Goal: Browse casually

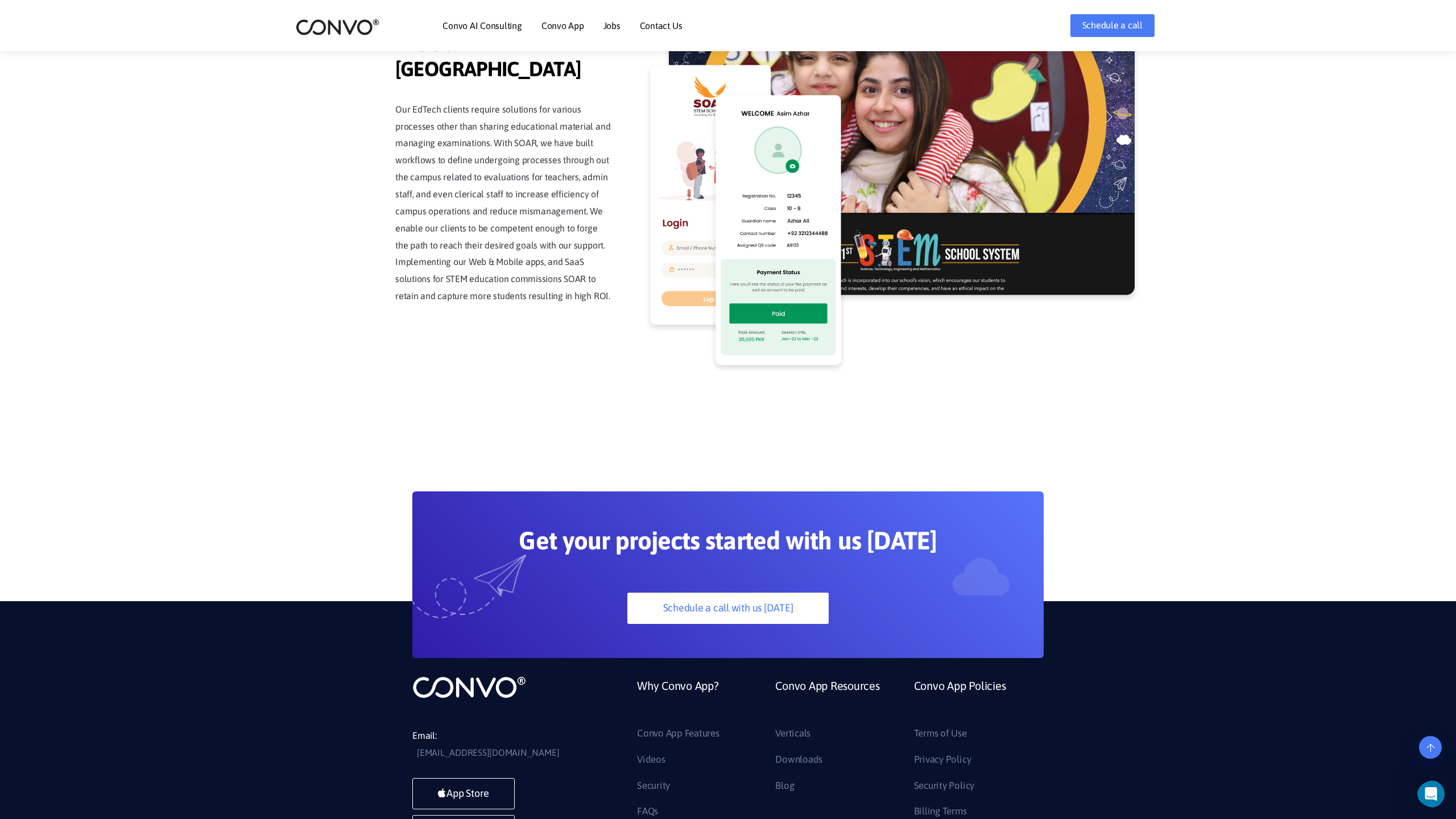
scroll to position [2896, 0]
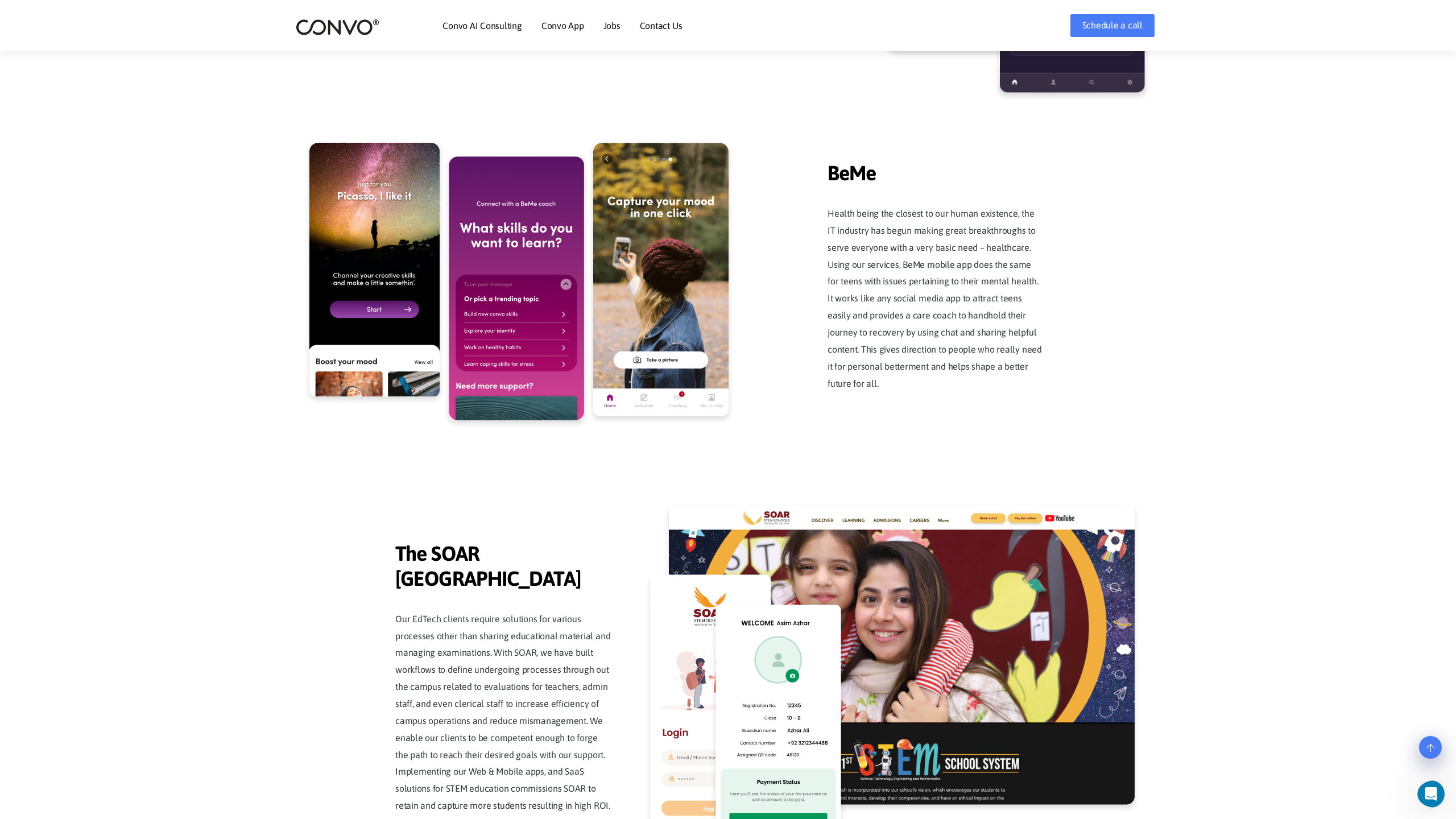
scroll to position [2896, 0]
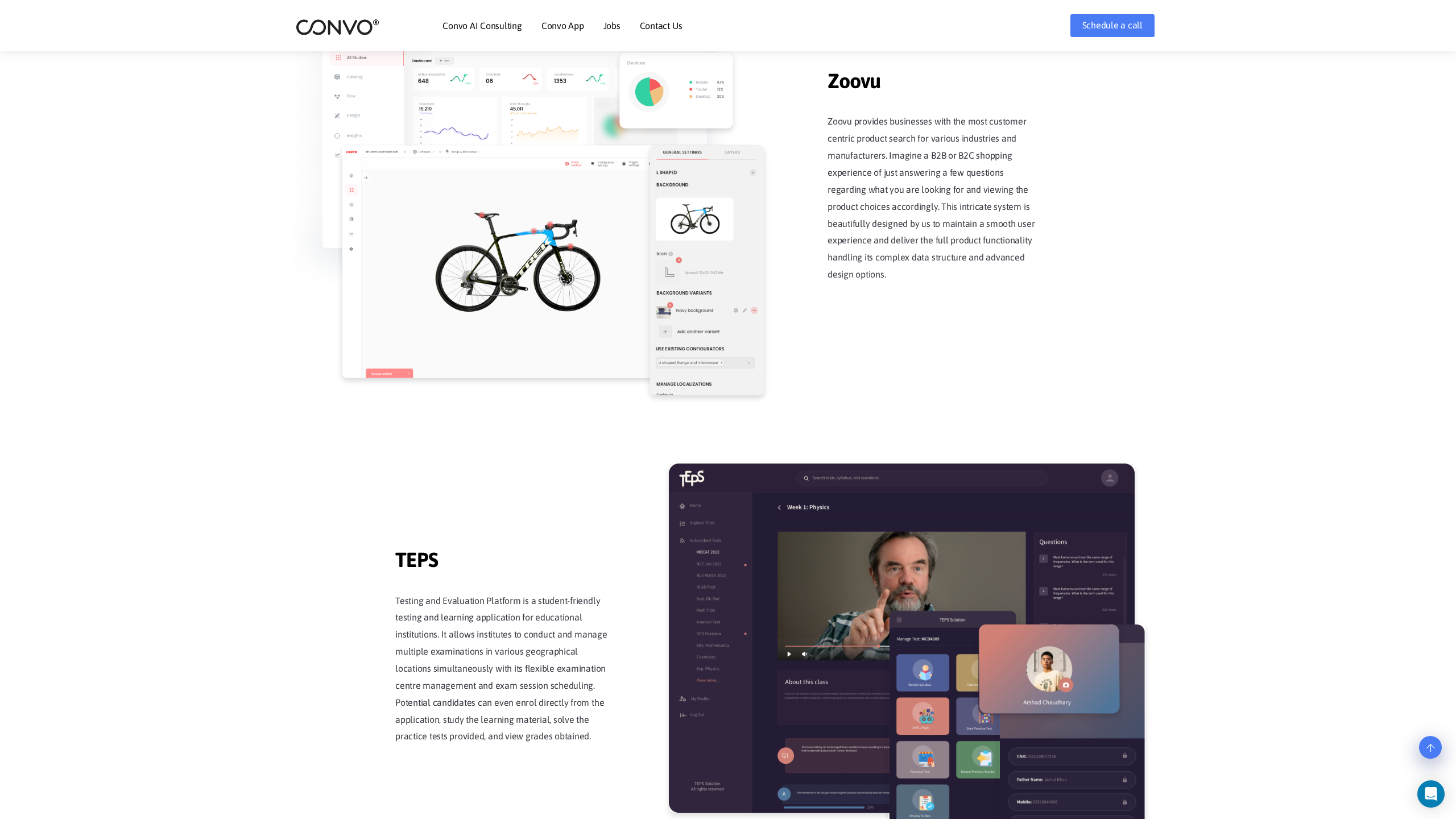
scroll to position [2229, 0]
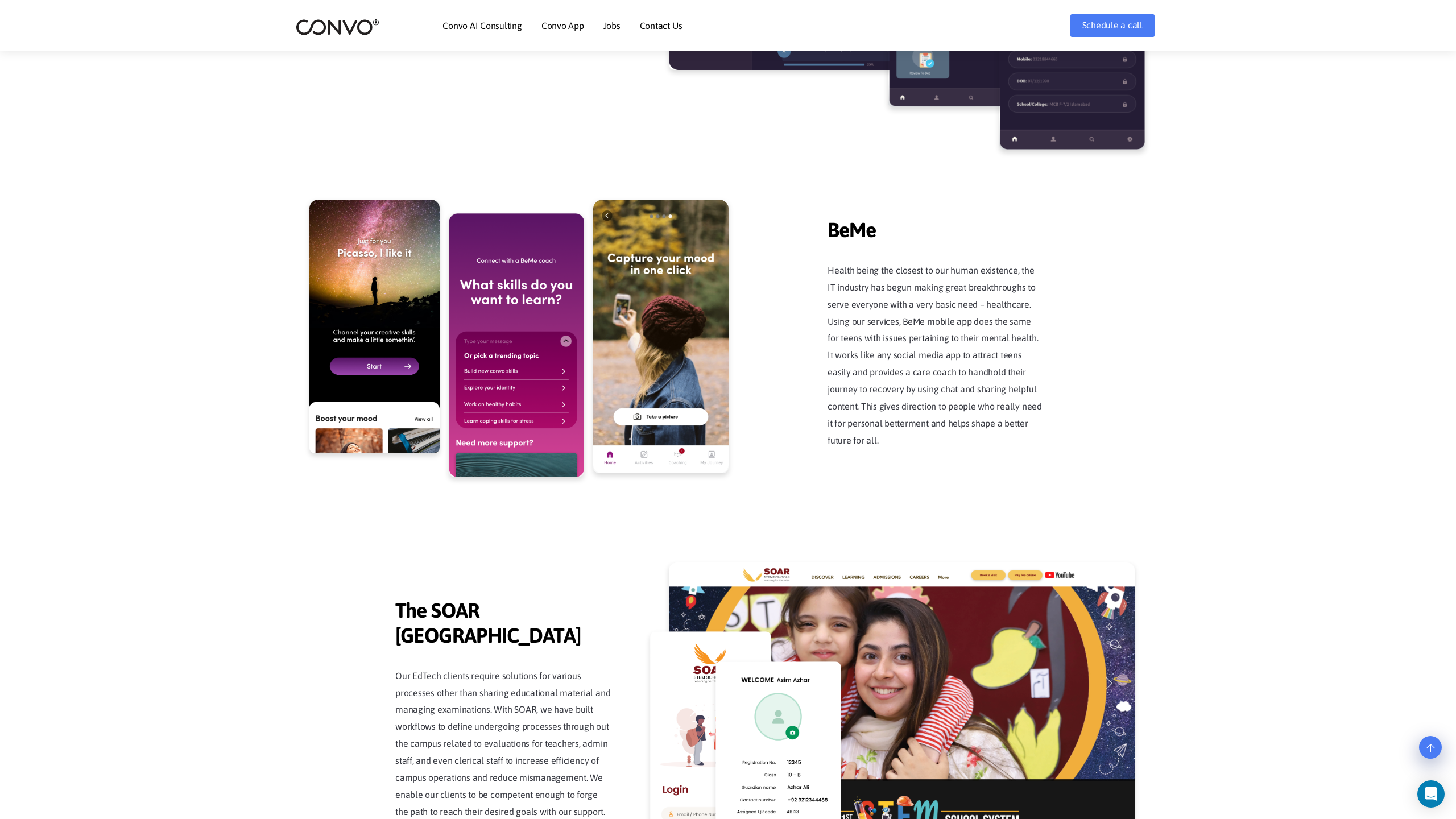
scroll to position [2896, 0]
